Goal: Task Accomplishment & Management: Complete application form

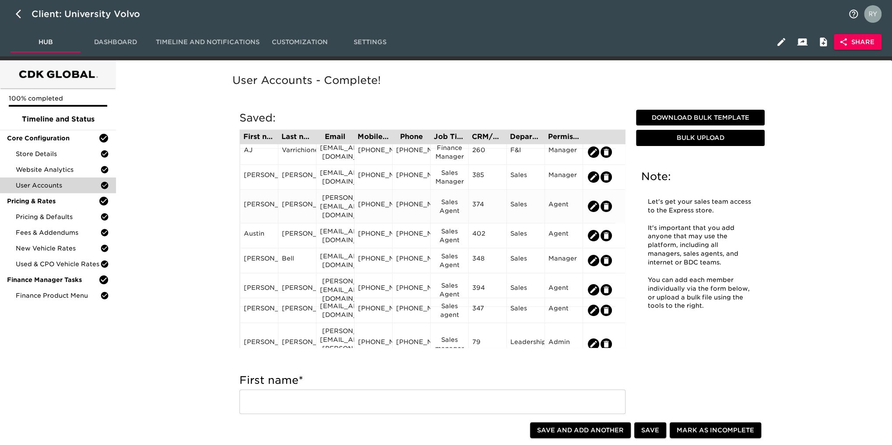
scroll to position [88, 0]
click at [606, 261] on icon "edit" at bounding box center [605, 260] width 5 height 7
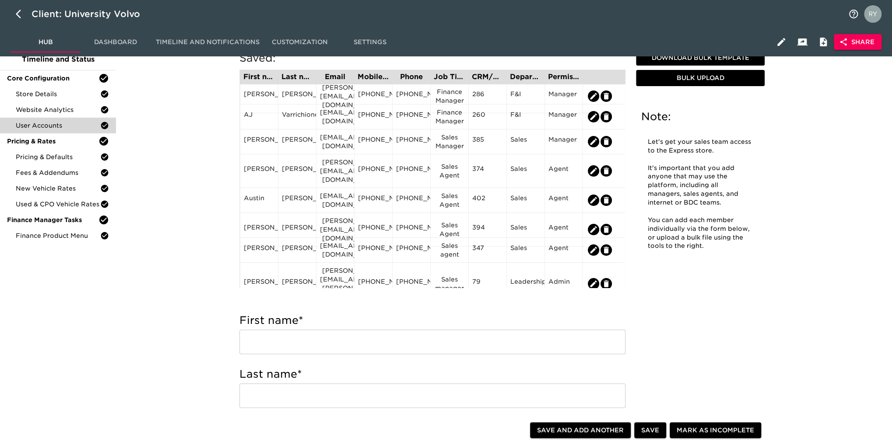
scroll to position [131, 0]
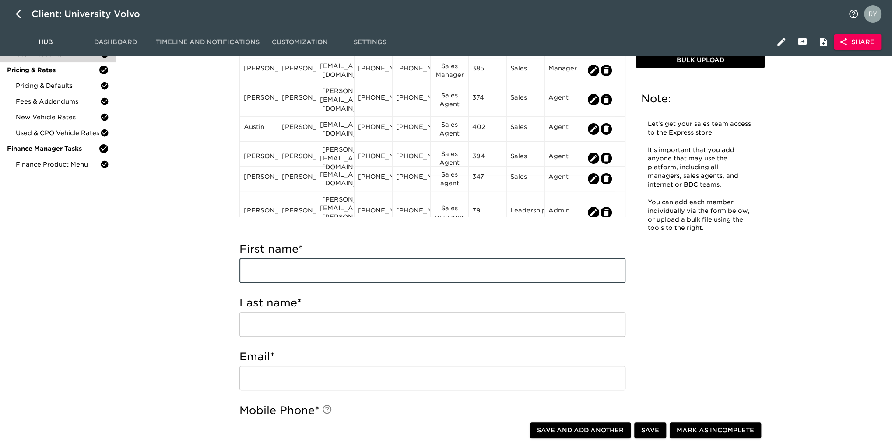
click at [281, 273] on input "text" at bounding box center [432, 271] width 386 height 25
type input "[PERSON_NAME]"
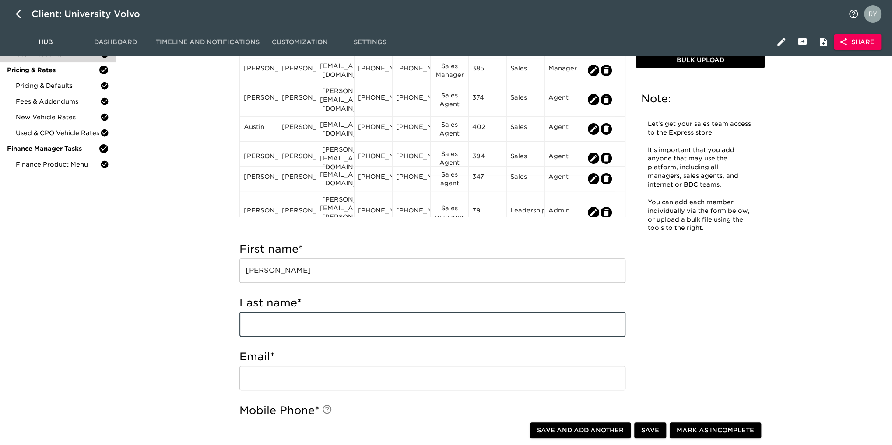
click at [277, 323] on input "text" at bounding box center [432, 324] width 386 height 25
type input "S"
type input "[PERSON_NAME]"
click at [269, 379] on input "email" at bounding box center [432, 378] width 386 height 25
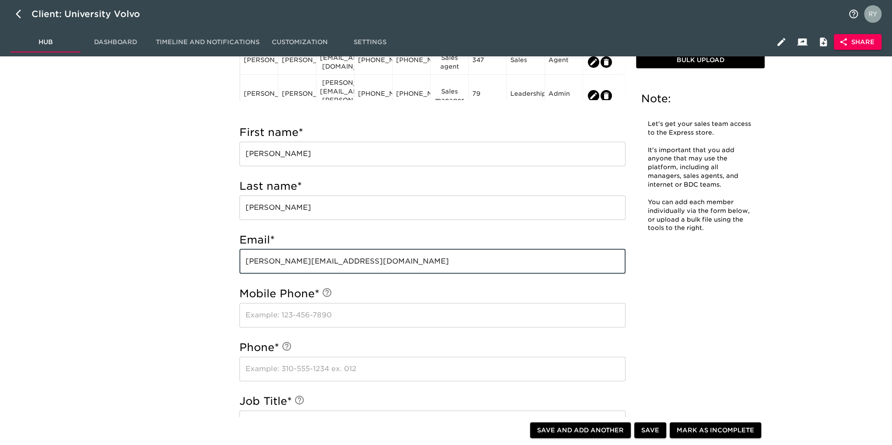
scroll to position [263, 0]
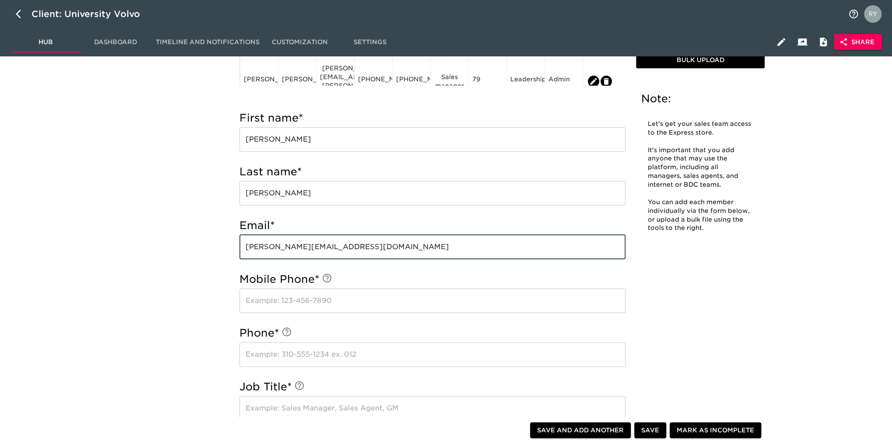
type input "[PERSON_NAME][EMAIL_ADDRESS][DOMAIN_NAME]"
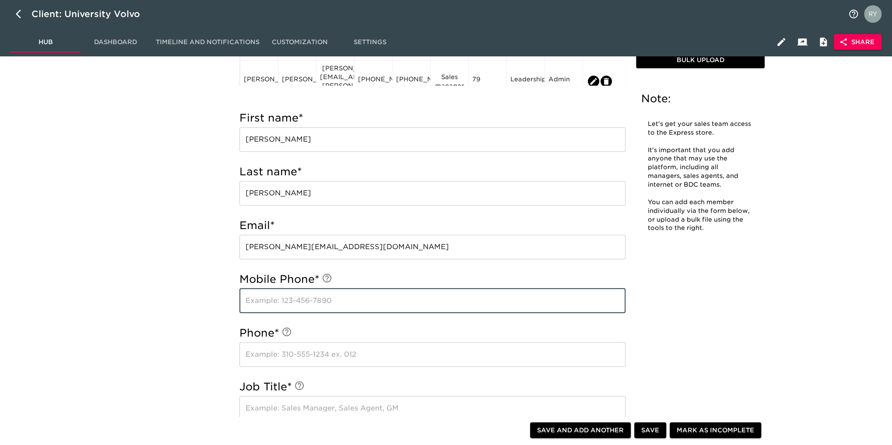
click at [268, 305] on input "text" at bounding box center [432, 301] width 386 height 25
type input "[PHONE_NUMBER]"
click at [308, 353] on input "text" at bounding box center [432, 355] width 386 height 25
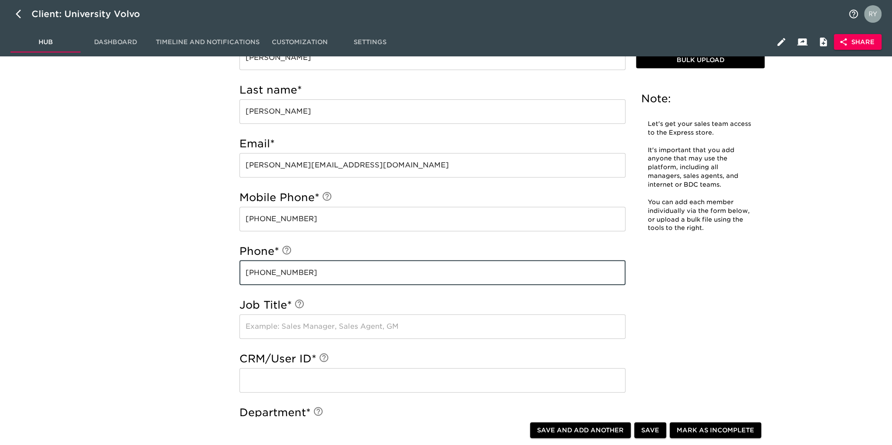
scroll to position [350, 0]
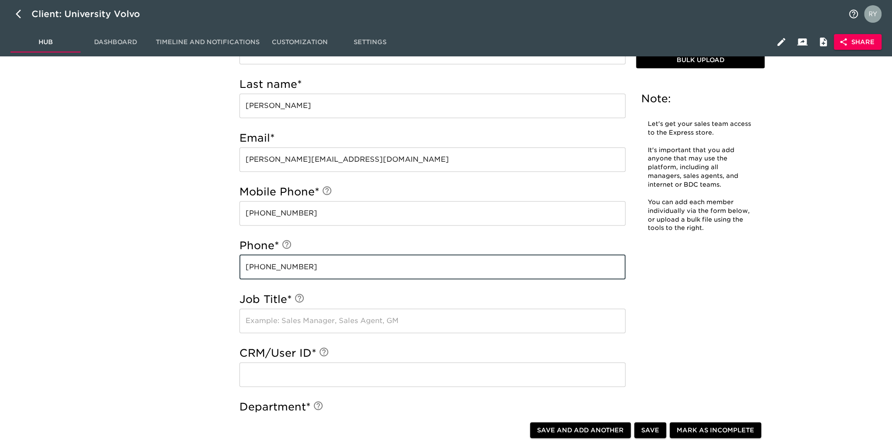
type input "[PHONE_NUMBER]"
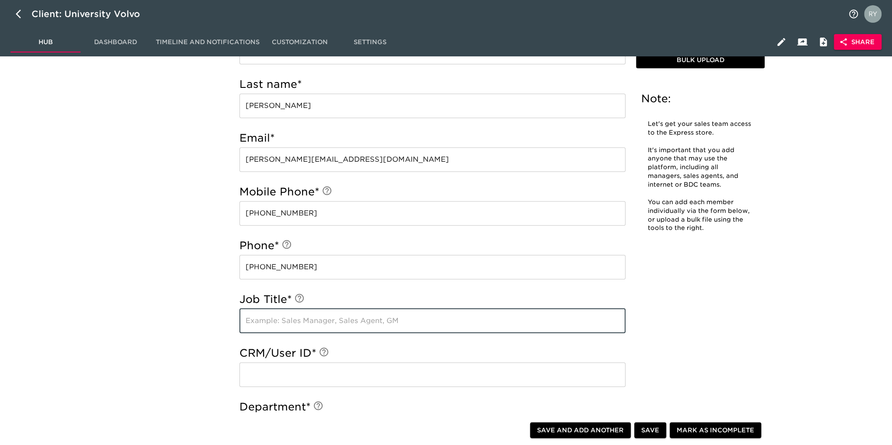
click at [264, 321] on input "text" at bounding box center [432, 321] width 386 height 25
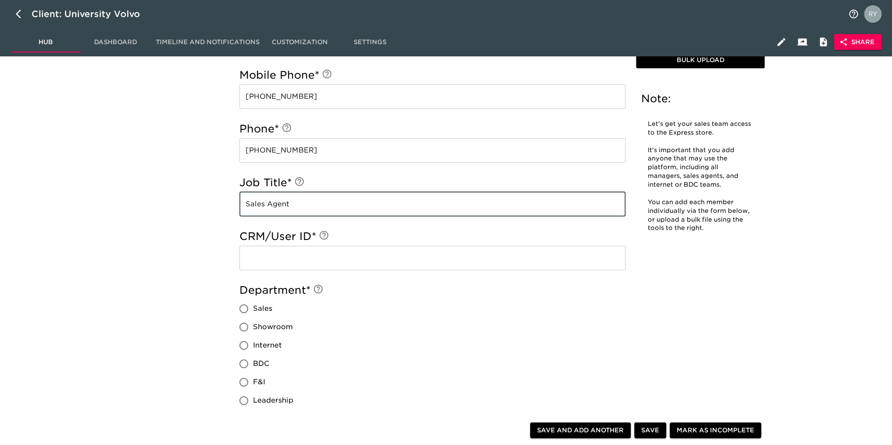
scroll to position [481, 0]
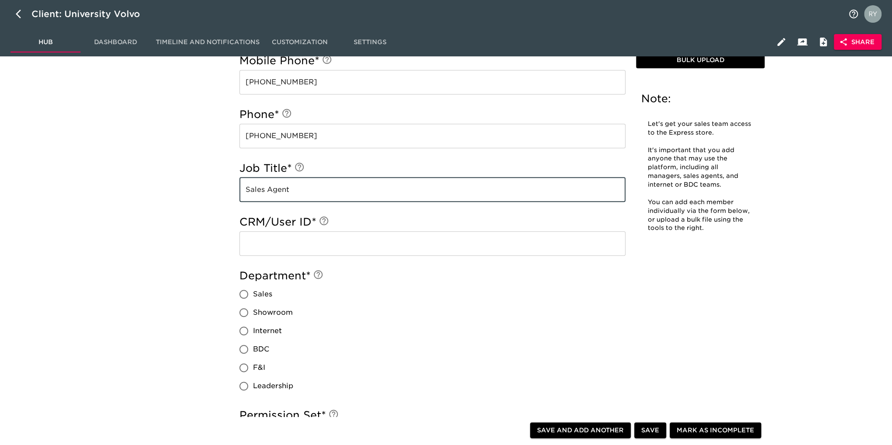
type input "Sales Agent"
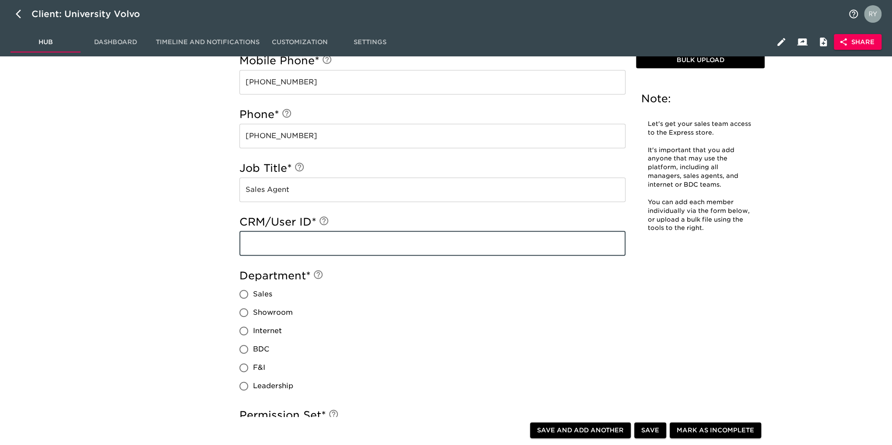
click at [274, 245] on input "text" at bounding box center [432, 243] width 386 height 25
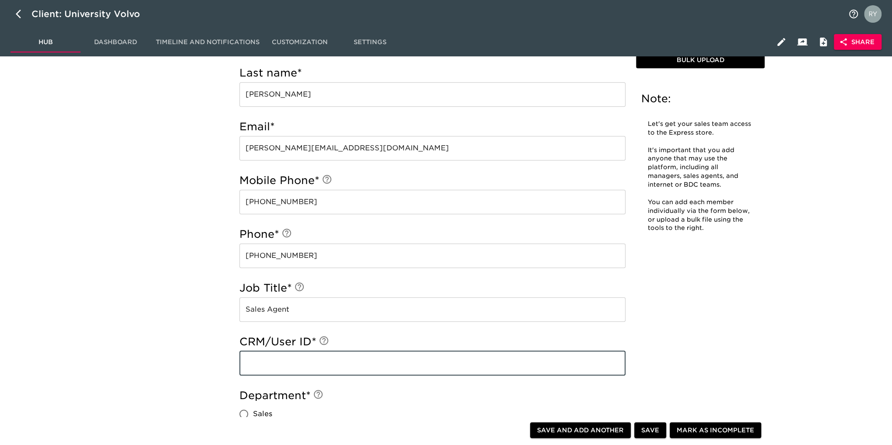
scroll to position [350, 0]
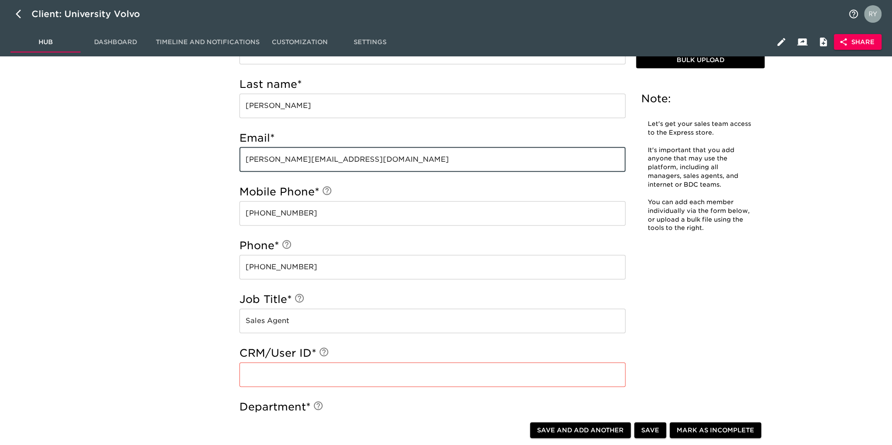
drag, startPoint x: 361, startPoint y: 159, endPoint x: 229, endPoint y: 168, distance: 132.1
click at [229, 169] on div "Saved: First name Last name Email Mobile Phone Phone Job Title CRM/User ID Depa…" at bounding box center [432, 213] width 407 height 925
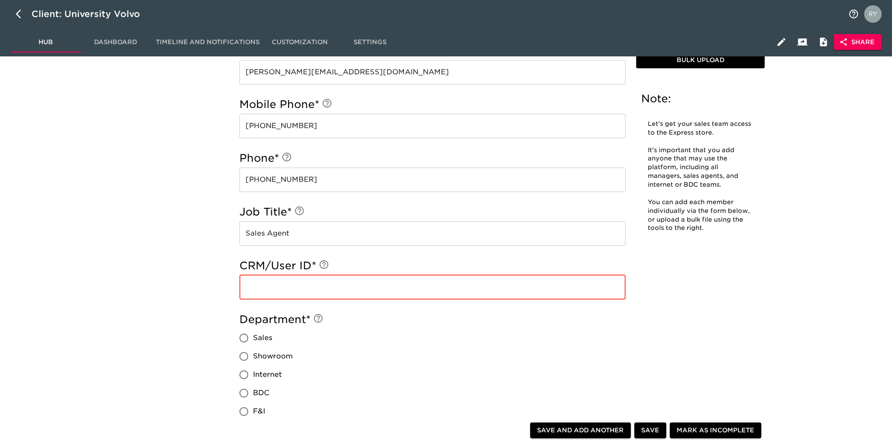
paste input "[PERSON_NAME][EMAIL_ADDRESS][DOMAIN_NAME]"
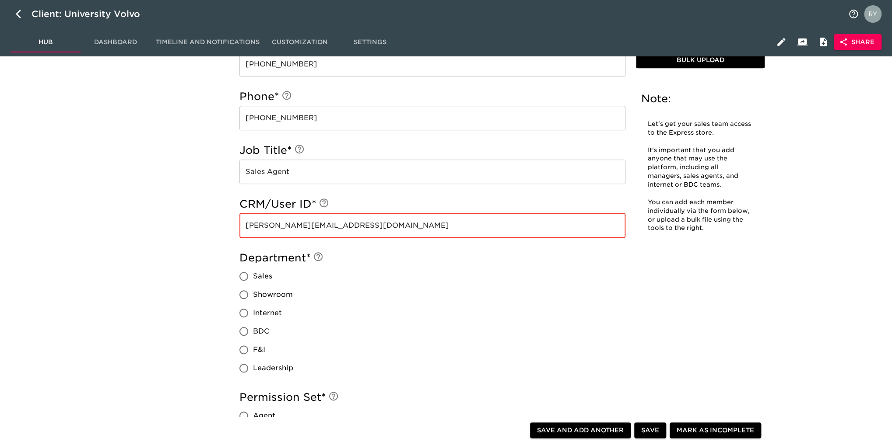
scroll to position [569, 0]
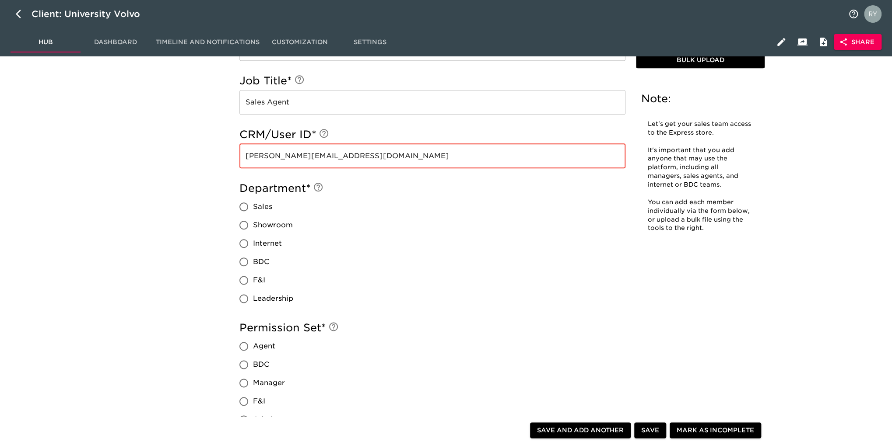
type input "[PERSON_NAME][EMAIL_ADDRESS][DOMAIN_NAME]"
click at [245, 206] on input "Sales" at bounding box center [244, 207] width 18 height 18
radio input "true"
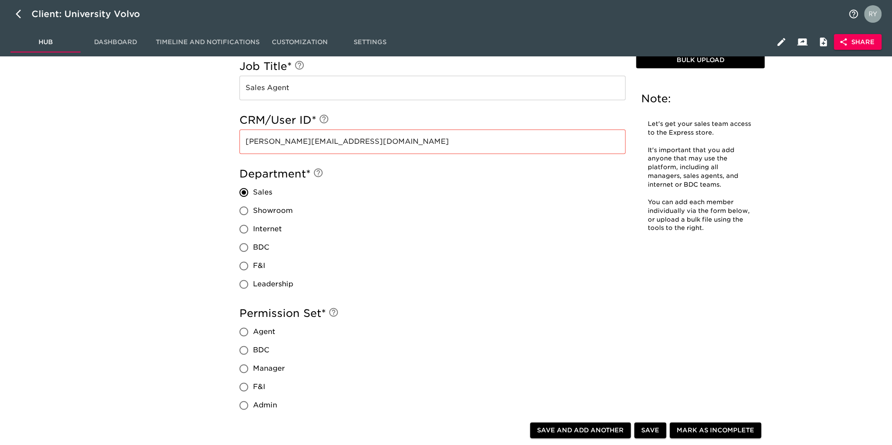
scroll to position [700, 0]
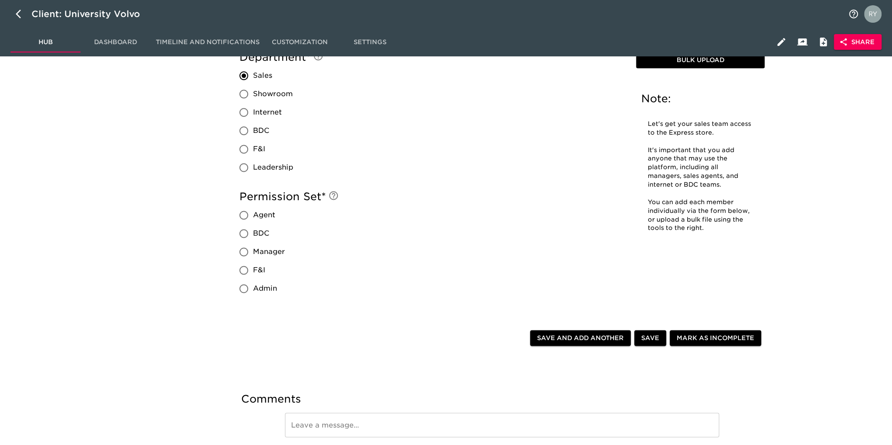
click at [243, 214] on input "Agent" at bounding box center [244, 215] width 18 height 18
radio input "true"
click at [595, 341] on span "Save and Add Another" at bounding box center [580, 338] width 87 height 11
radio input "false"
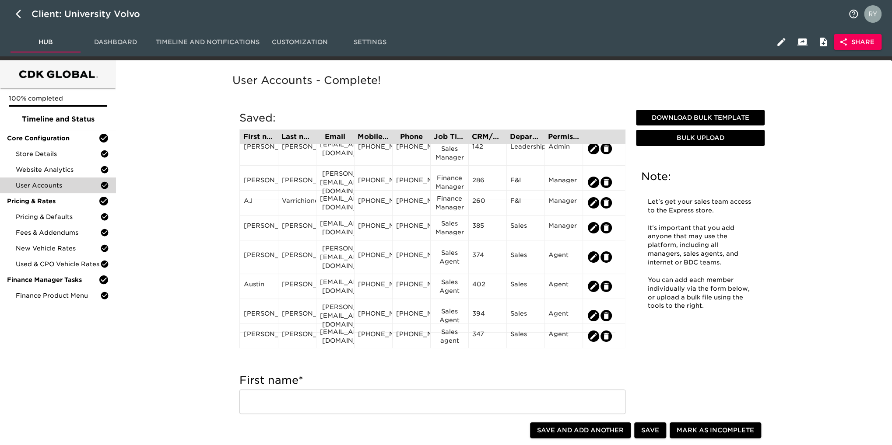
scroll to position [0, 0]
